Goal: Find specific page/section: Find specific page/section

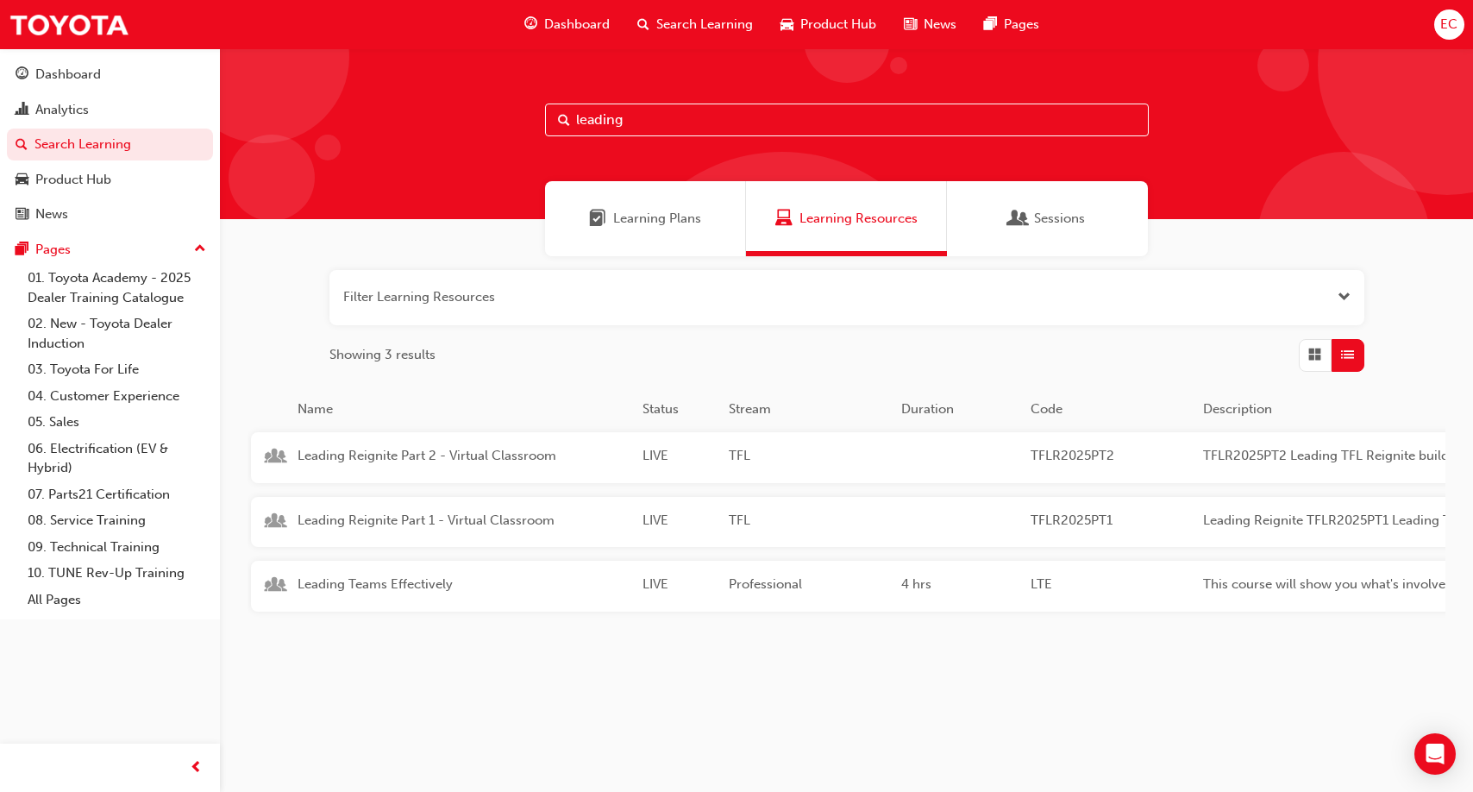
click at [775, 118] on input "leading" at bounding box center [847, 119] width 604 height 33
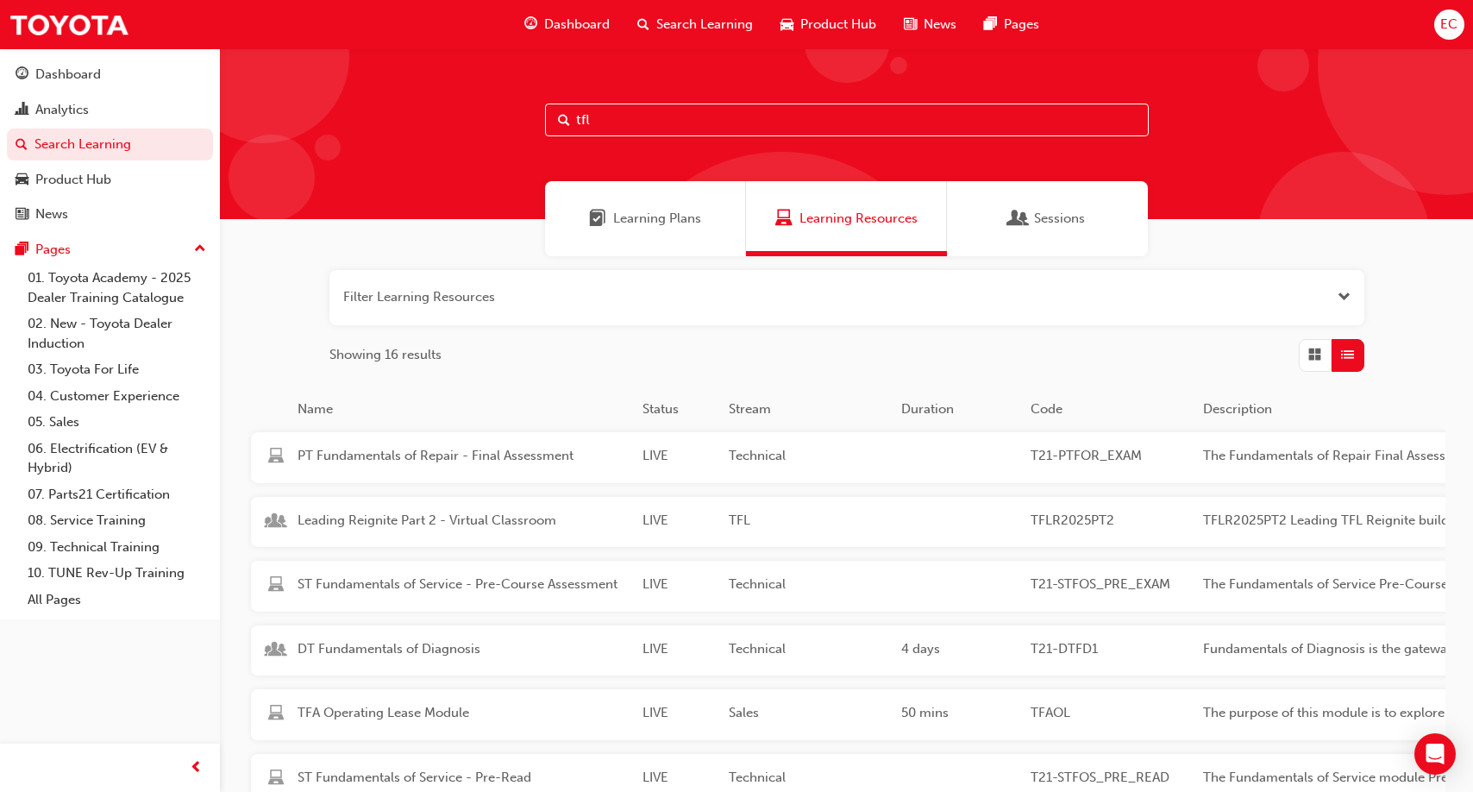
type input "tfl"
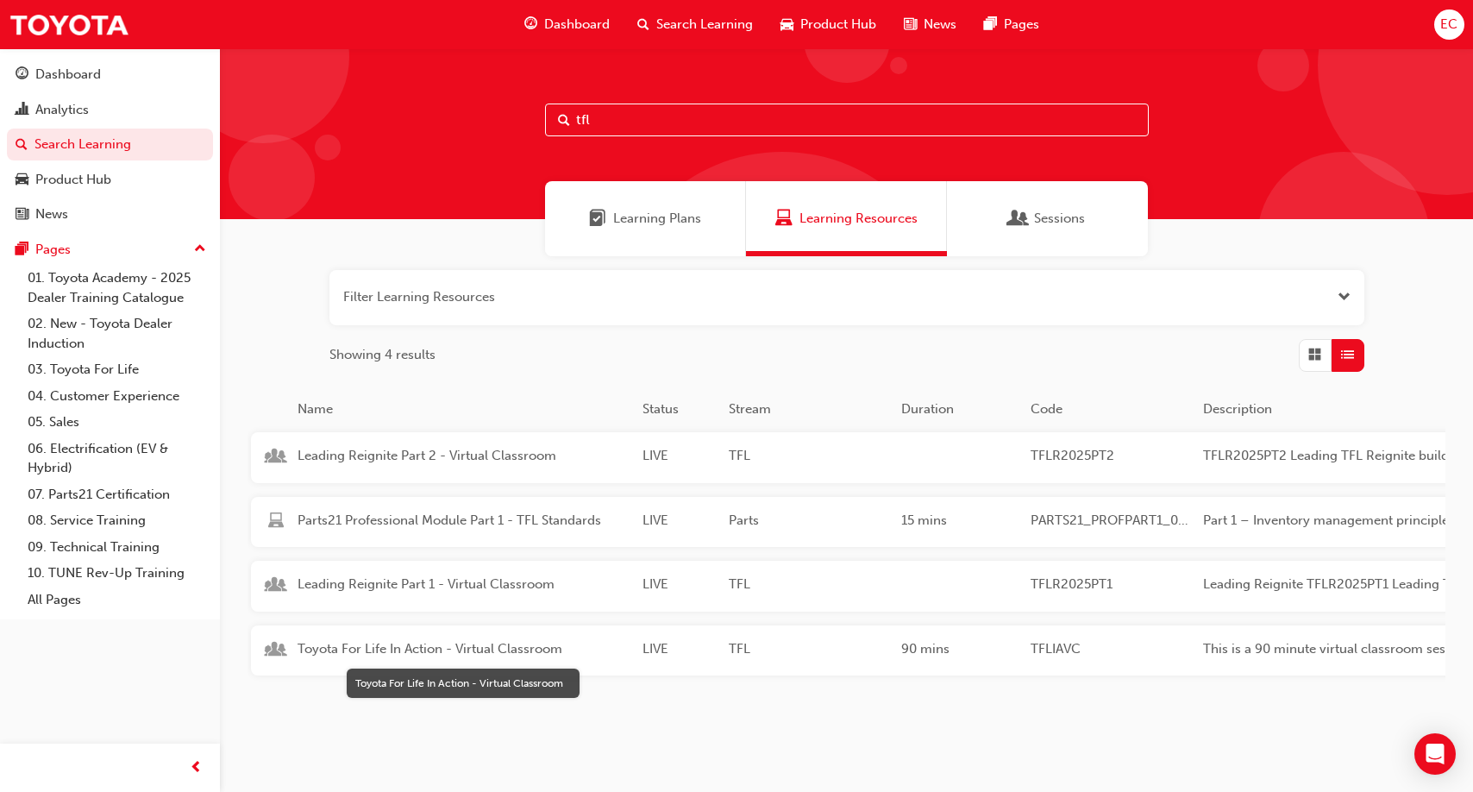
click at [448, 643] on span "Toyota For Life In Action - Virtual Classroom" at bounding box center [462, 649] width 331 height 20
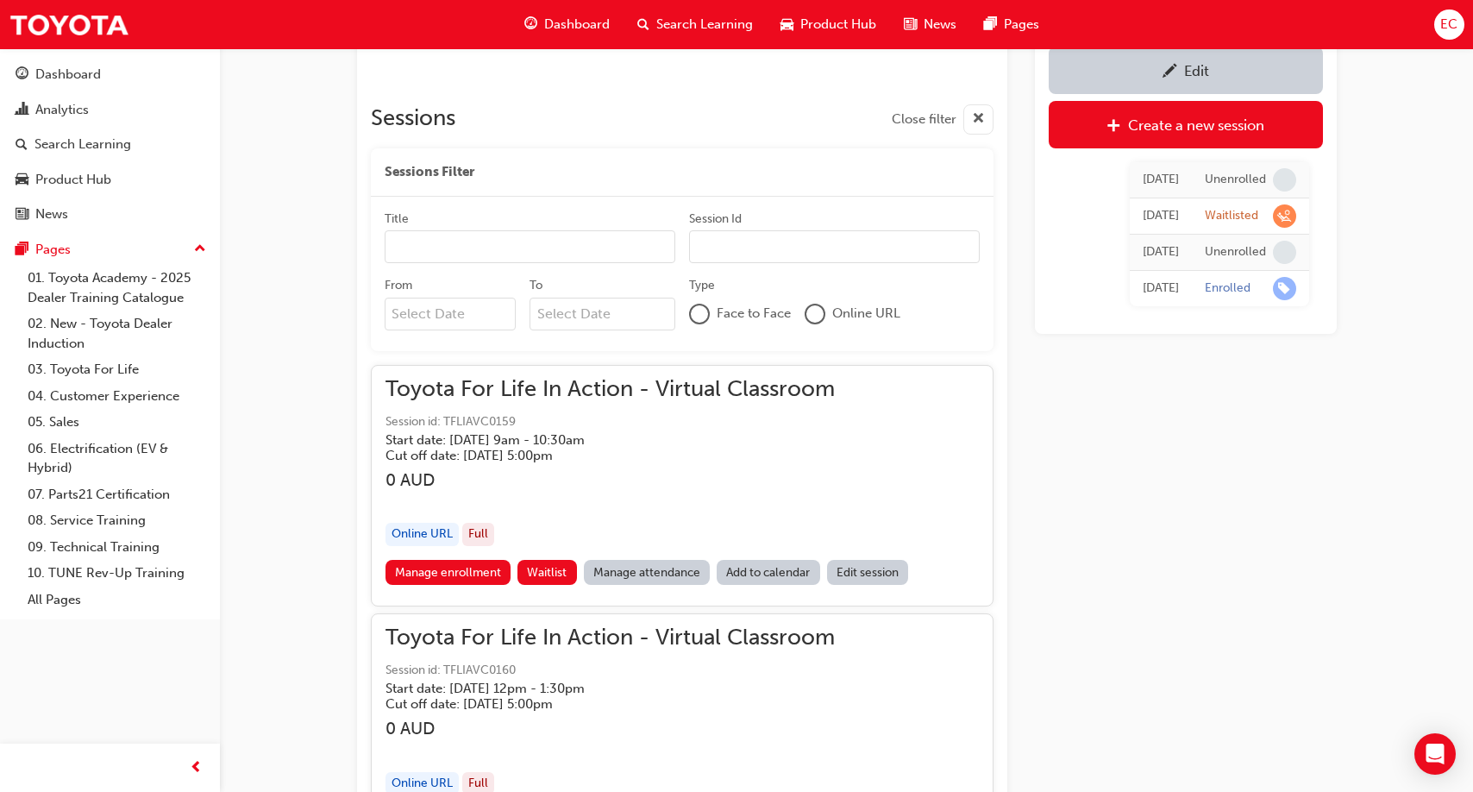
scroll to position [1021, 0]
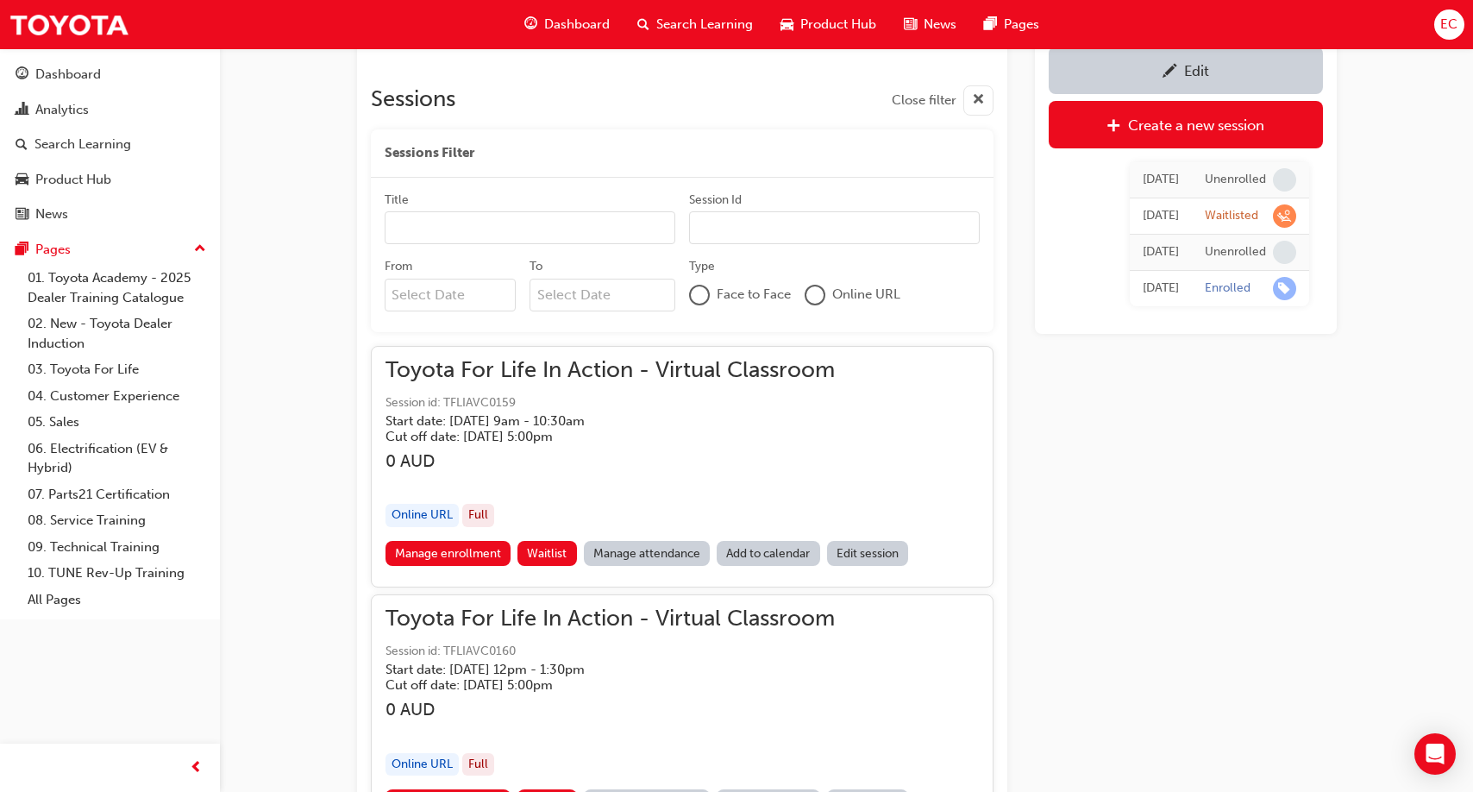
click at [629, 558] on link "Manage attendance" at bounding box center [647, 553] width 127 height 25
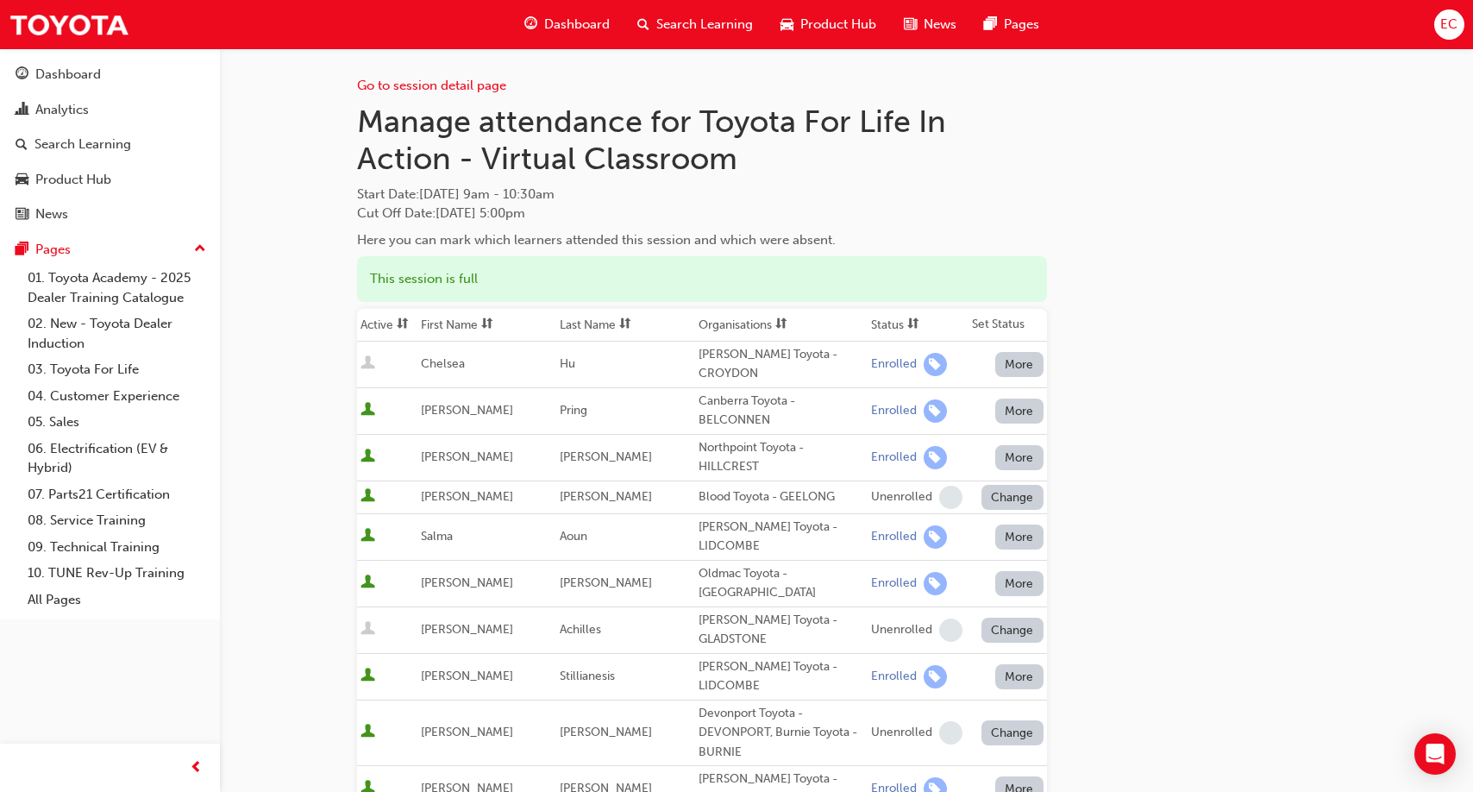
click at [489, 322] on th "First Name" at bounding box center [486, 325] width 139 height 33
